Goal: Find contact information: Find contact information

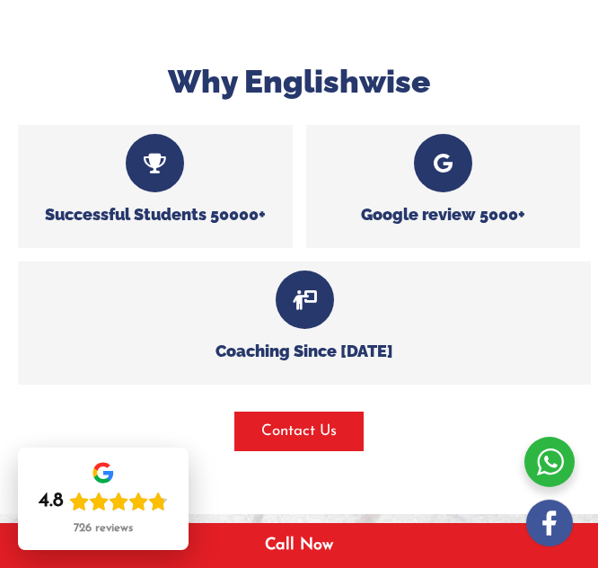
scroll to position [1078, 0]
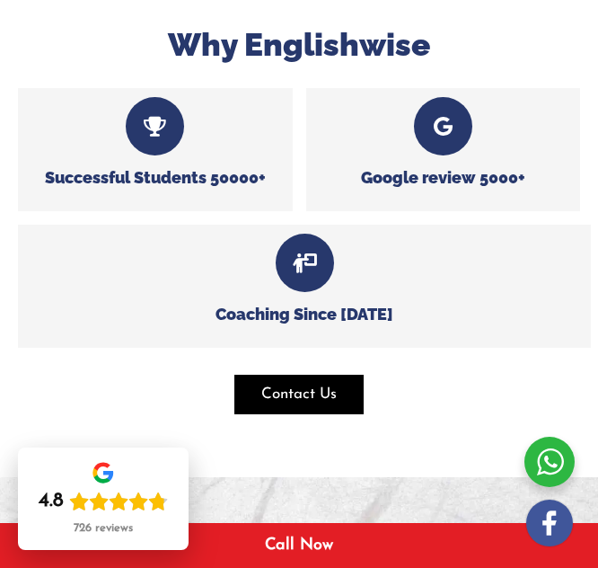
click at [322, 397] on span "Contact Us" at bounding box center [298, 395] width 75 height 22
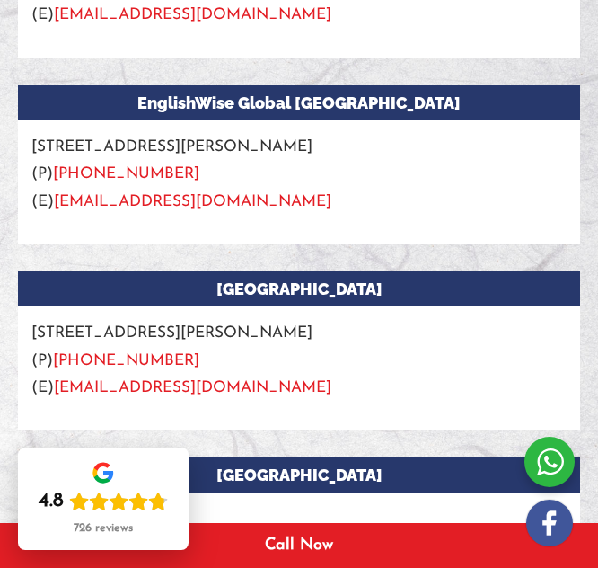
scroll to position [1767, 0]
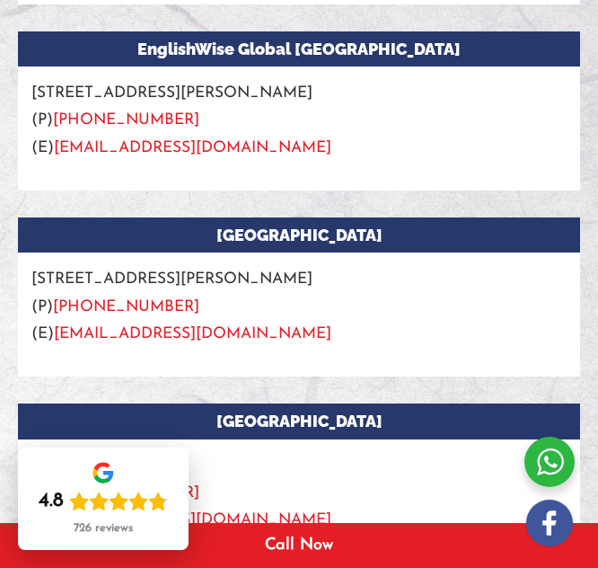
drag, startPoint x: 30, startPoint y: 279, endPoint x: 230, endPoint y: 280, distance: 200.3
click at [230, 280] on p "Suite 4, [STREET_ADDRESS][PERSON_NAME] (P) [PHONE_NUMBER] (E) [EMAIL_ADDRESS][D…" at bounding box center [299, 299] width 562 height 95
copy p "Suite 4, level [STREET_ADDRESS][PERSON_NAME]"
drag, startPoint x: 178, startPoint y: 308, endPoint x: 61, endPoint y: 314, distance: 116.9
click at [61, 314] on p "Suite 4, [STREET_ADDRESS][PERSON_NAME] (P) [PHONE_NUMBER] (E) [EMAIL_ADDRESS][D…" at bounding box center [299, 299] width 562 height 95
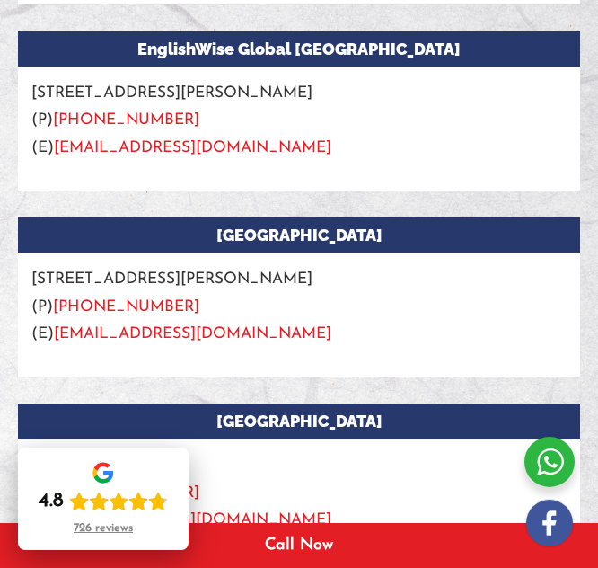
copy link "[PHONE_NUMBER]"
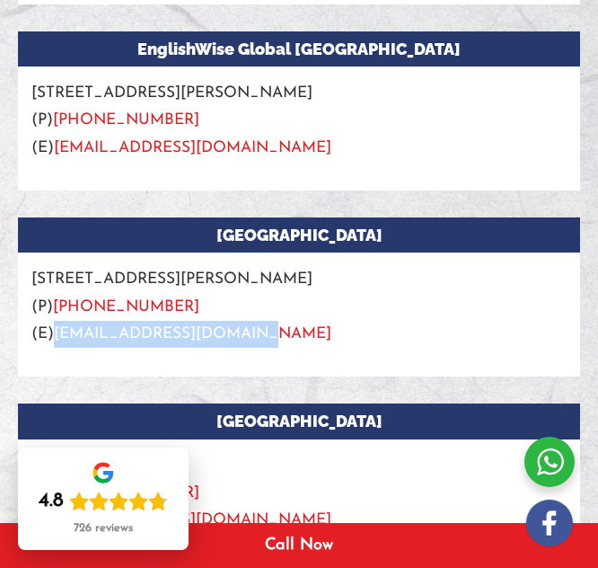
drag, startPoint x: 247, startPoint y: 330, endPoint x: 58, endPoint y: 333, distance: 188.7
click at [58, 333] on p "Suite 4, [STREET_ADDRESS][PERSON_NAME] (P) [PHONE_NUMBER] (E) [EMAIL_ADDRESS][D…" at bounding box center [299, 299] width 562 height 95
copy link "[EMAIL_ADDRESS][DOMAIN_NAME]"
